Goal: Transaction & Acquisition: Purchase product/service

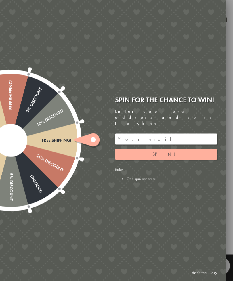
scroll to position [190, 0]
click at [208, 278] on link "I don't feel lucky" at bounding box center [202, 272] width 33 height 11
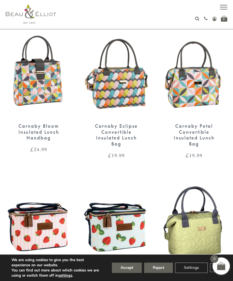
scroll to position [776, 0]
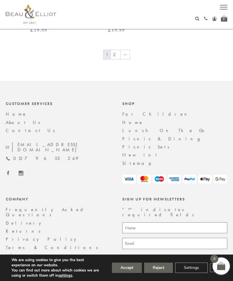
scroll to position [1222, 0]
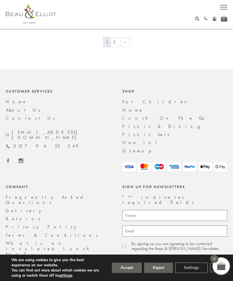
click at [151, 115] on link "Lunch On The Go" at bounding box center [164, 118] width 85 height 6
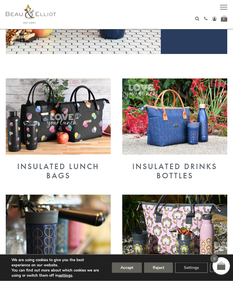
scroll to position [162, 0]
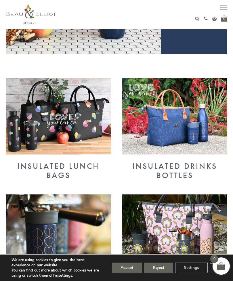
click at [85, 123] on img at bounding box center [58, 116] width 105 height 76
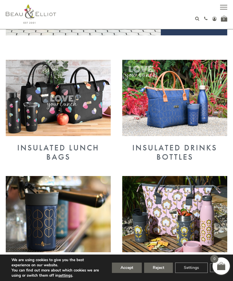
click at [185, 210] on img at bounding box center [174, 214] width 105 height 76
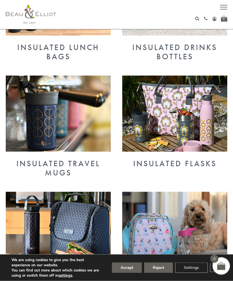
scroll to position [281, 0]
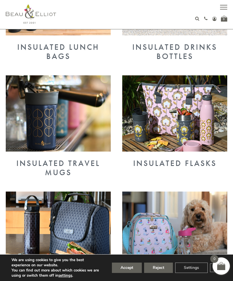
click at [90, 44] on div "Insulated Lunch Bags" at bounding box center [58, 51] width 105 height 18
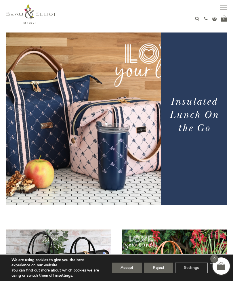
scroll to position [0, 0]
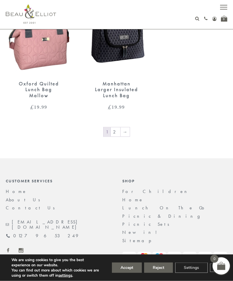
scroll to position [1133, 0]
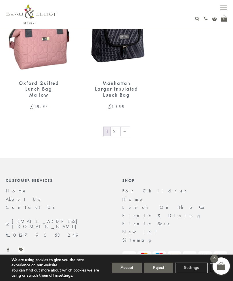
click at [127, 127] on link "→" at bounding box center [124, 131] width 9 height 9
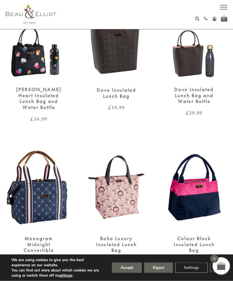
scroll to position [579, 0]
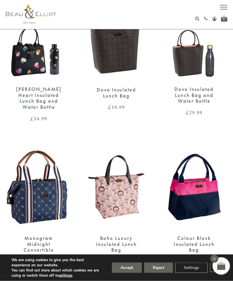
click at [230, 229] on div "Colour Block Insulated Lunch Bag £ 19.99" at bounding box center [194, 210] width 78 height 132
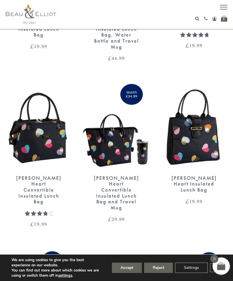
scroll to position [324, 0]
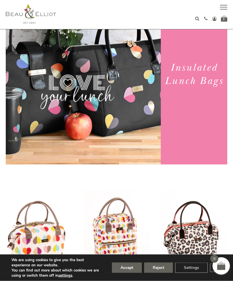
scroll to position [48, 0]
